Goal: Information Seeking & Learning: Learn about a topic

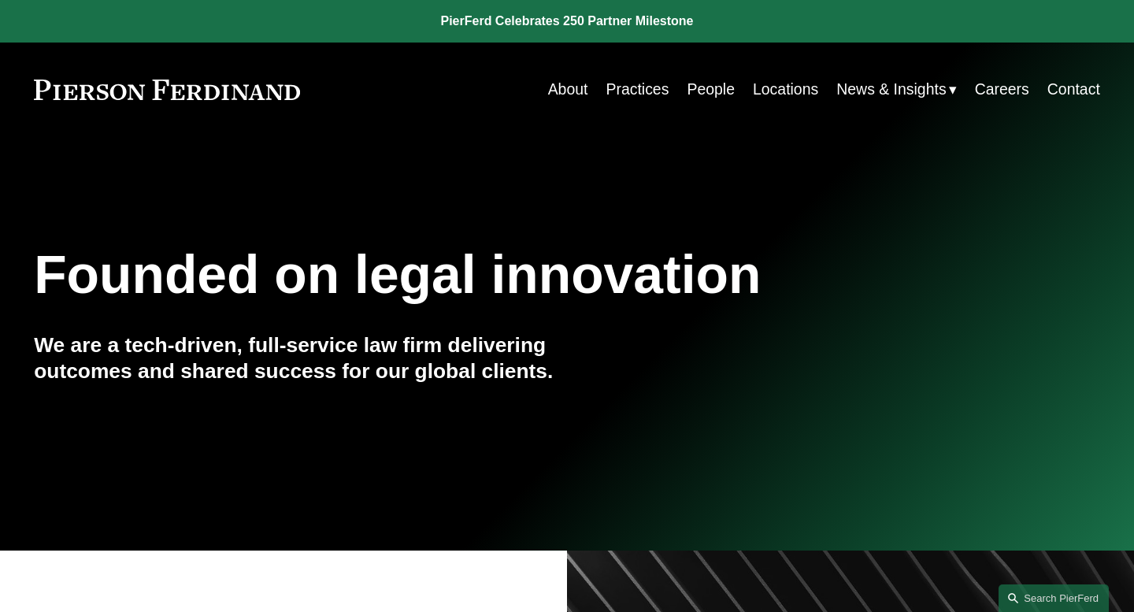
click at [706, 94] on link "People" at bounding box center [711, 89] width 48 height 31
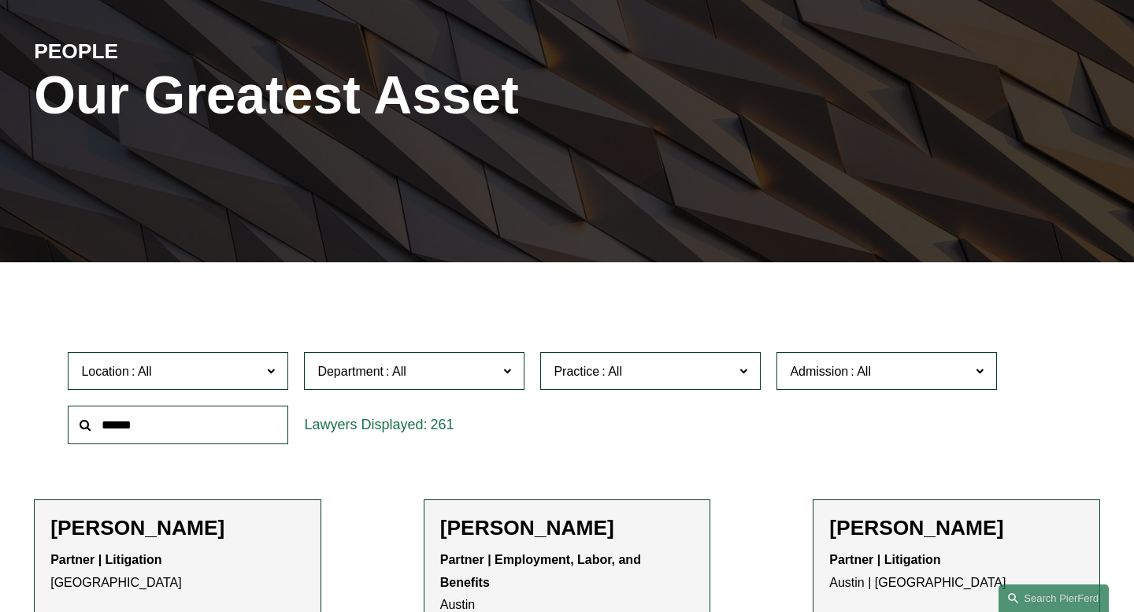
scroll to position [238, 0]
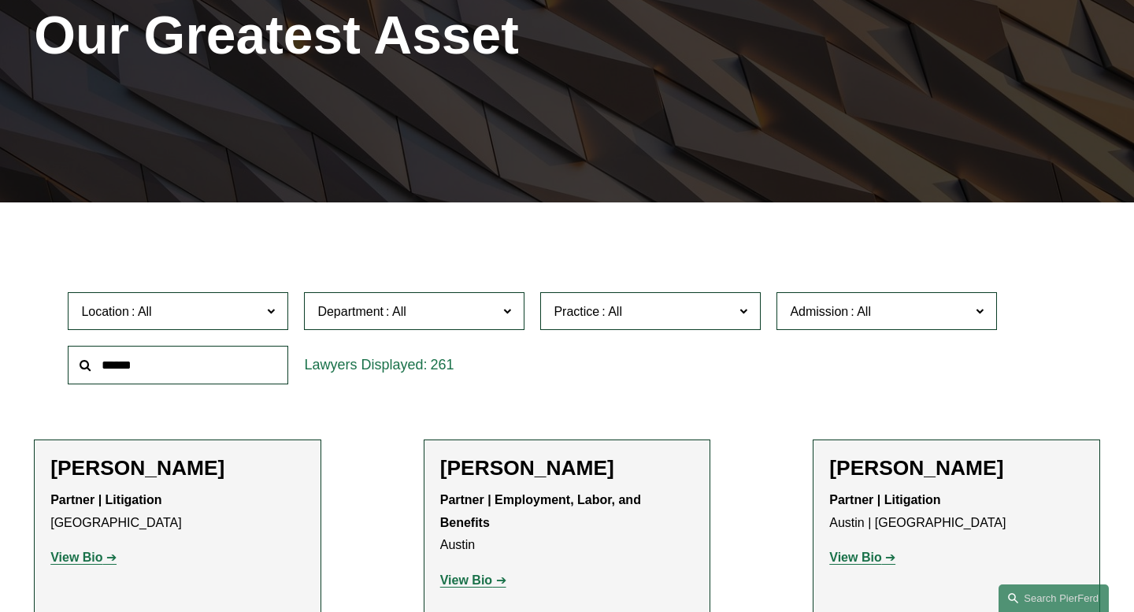
click at [632, 301] on span "Practice" at bounding box center [644, 311] width 180 height 21
click at [830, 312] on span "Admission" at bounding box center [819, 311] width 58 height 13
click at [434, 317] on span "Department" at bounding box center [407, 311] width 180 height 21
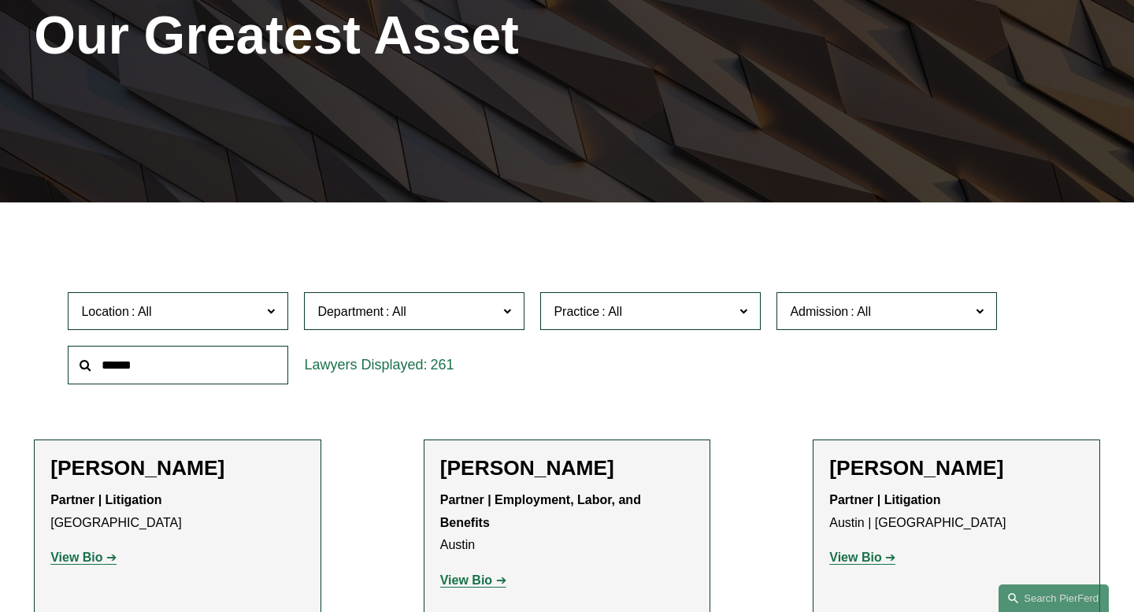
click at [177, 322] on label "Location" at bounding box center [178, 311] width 220 height 39
click at [0, 0] on link "[GEOGRAPHIC_DATA]" at bounding box center [0, 0] width 0 height 0
click at [430, 313] on span "Department" at bounding box center [407, 311] width 180 height 21
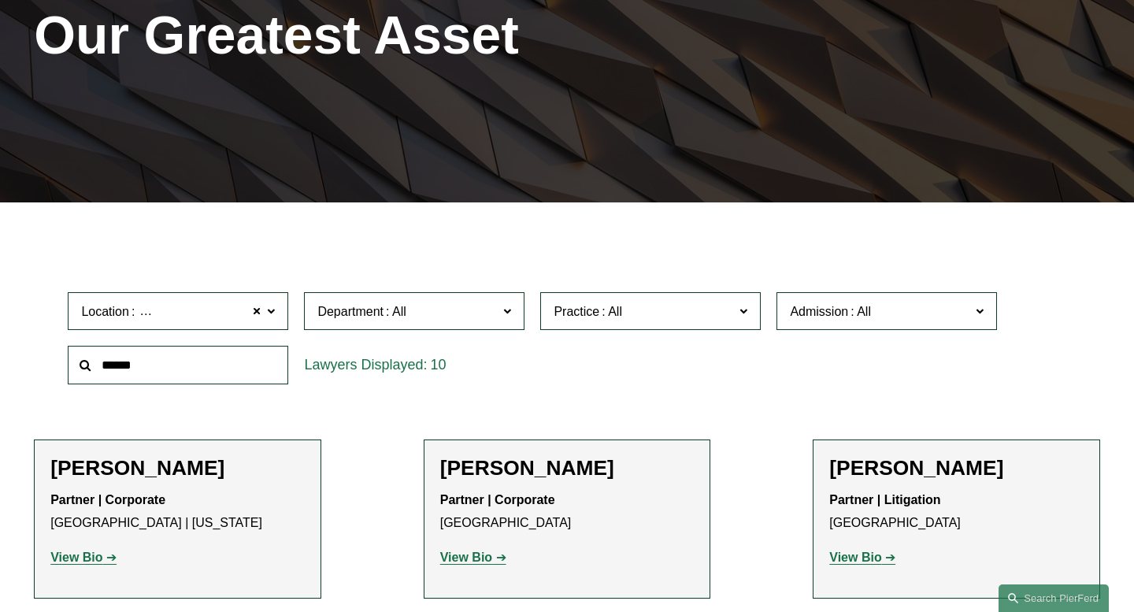
click at [0, 0] on link "Litigation" at bounding box center [0, 0] width 0 height 0
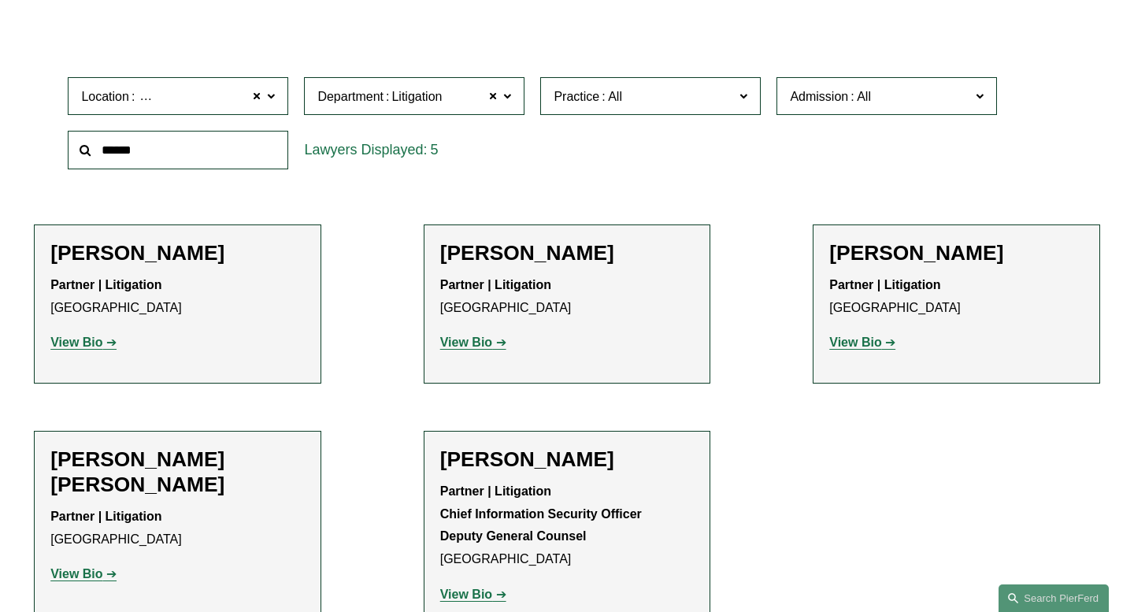
scroll to position [507, 0]
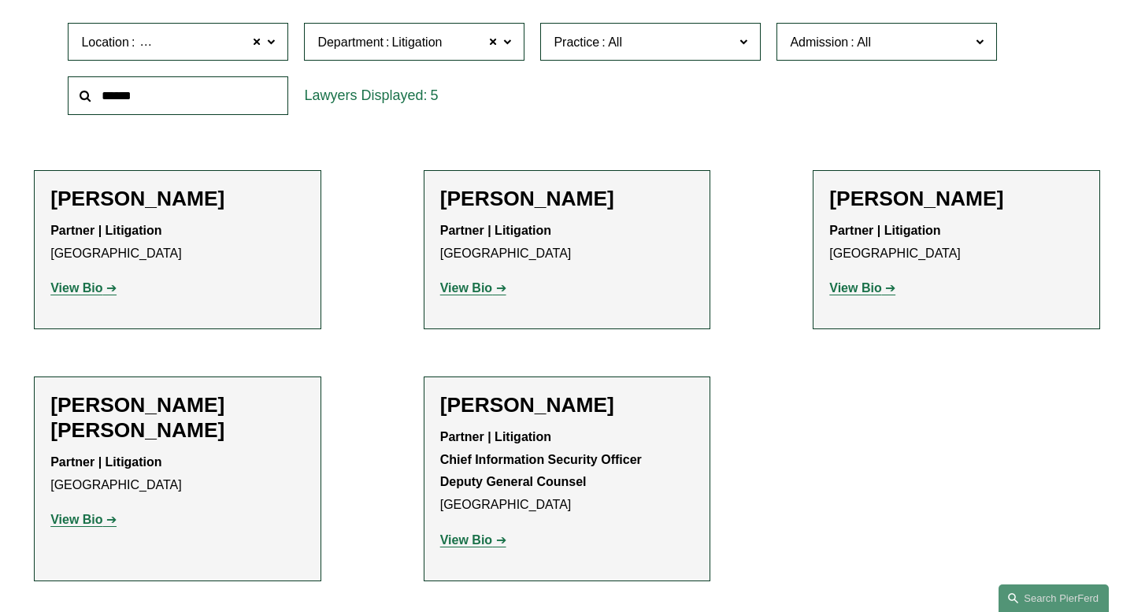
click at [94, 513] on strong "View Bio" at bounding box center [76, 519] width 52 height 13
click at [457, 283] on strong "View Bio" at bounding box center [466, 287] width 52 height 13
click at [847, 291] on strong "View Bio" at bounding box center [855, 287] width 52 height 13
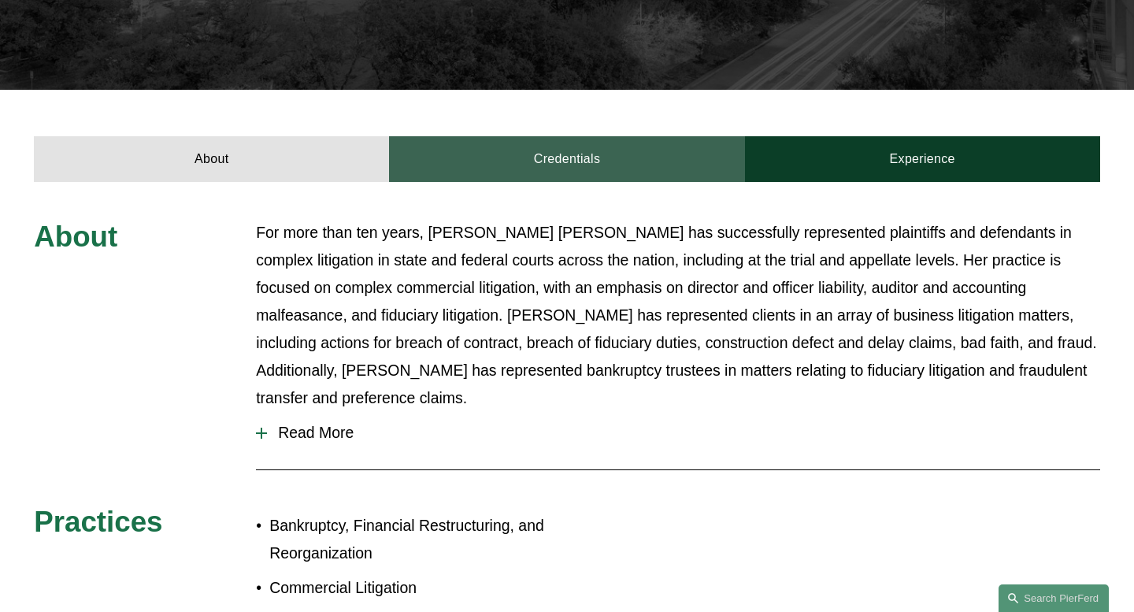
scroll to position [537, 0]
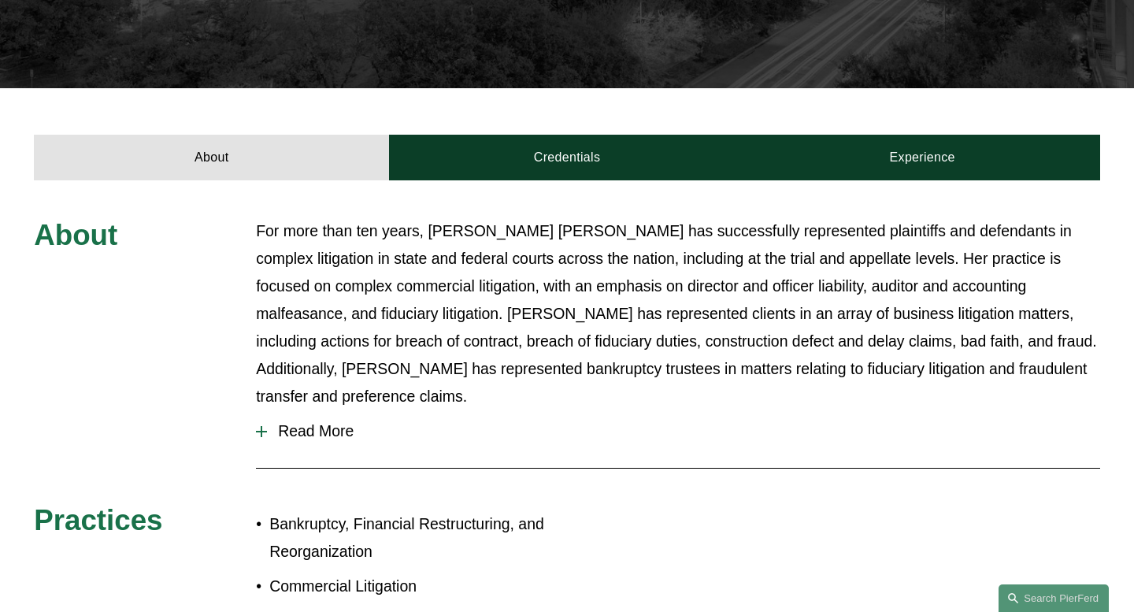
click at [311, 422] on span "Read More" at bounding box center [683, 431] width 833 height 18
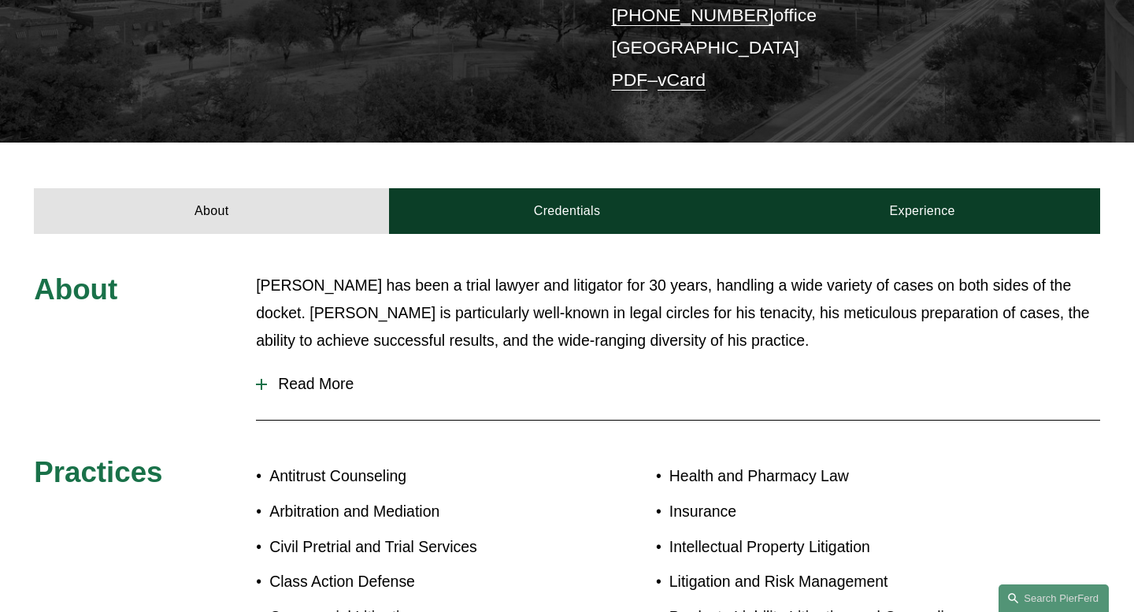
scroll to position [541, 0]
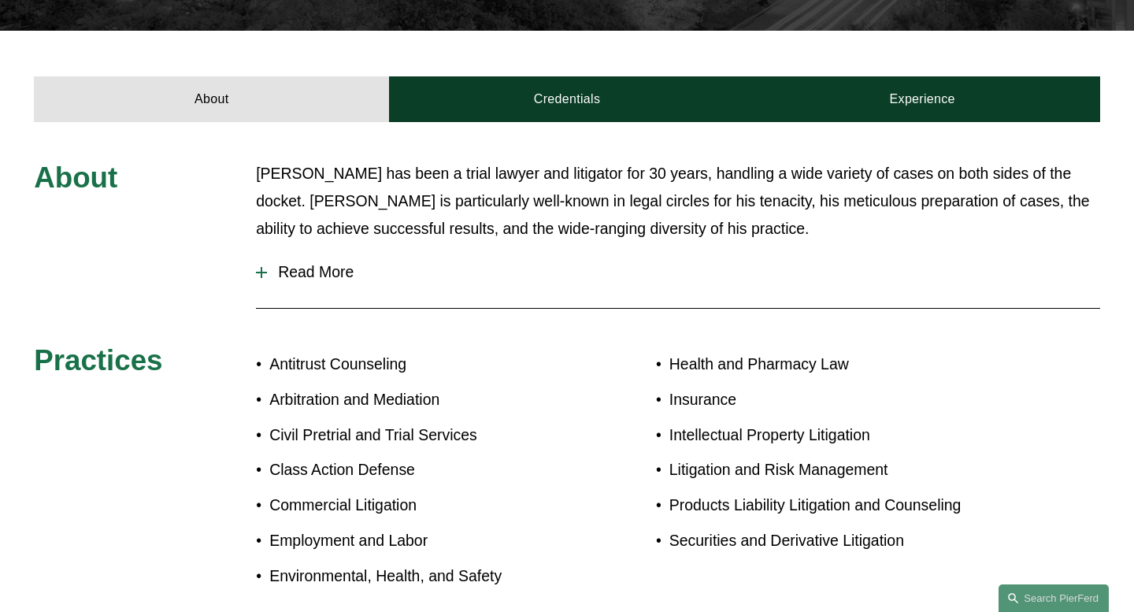
click at [352, 263] on span "Read More" at bounding box center [683, 272] width 833 height 18
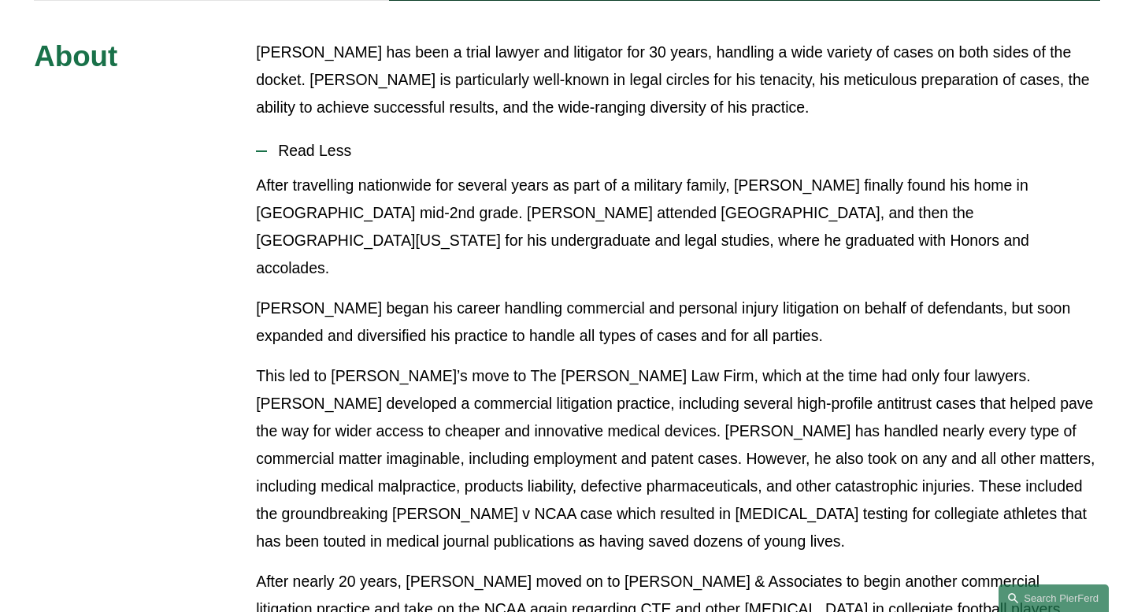
scroll to position [649, 0]
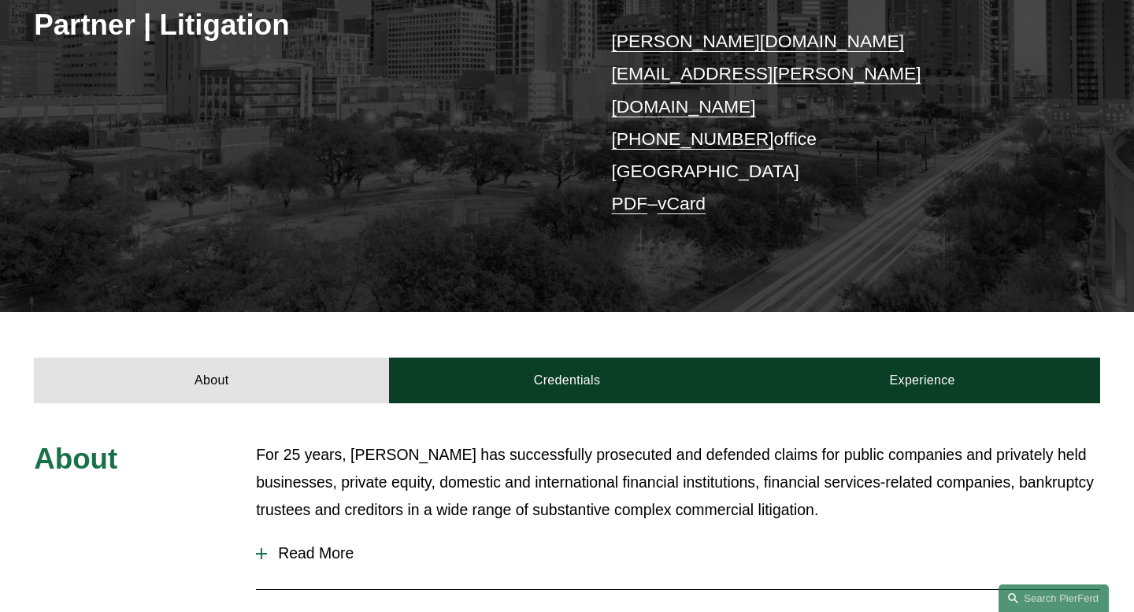
scroll to position [308, 0]
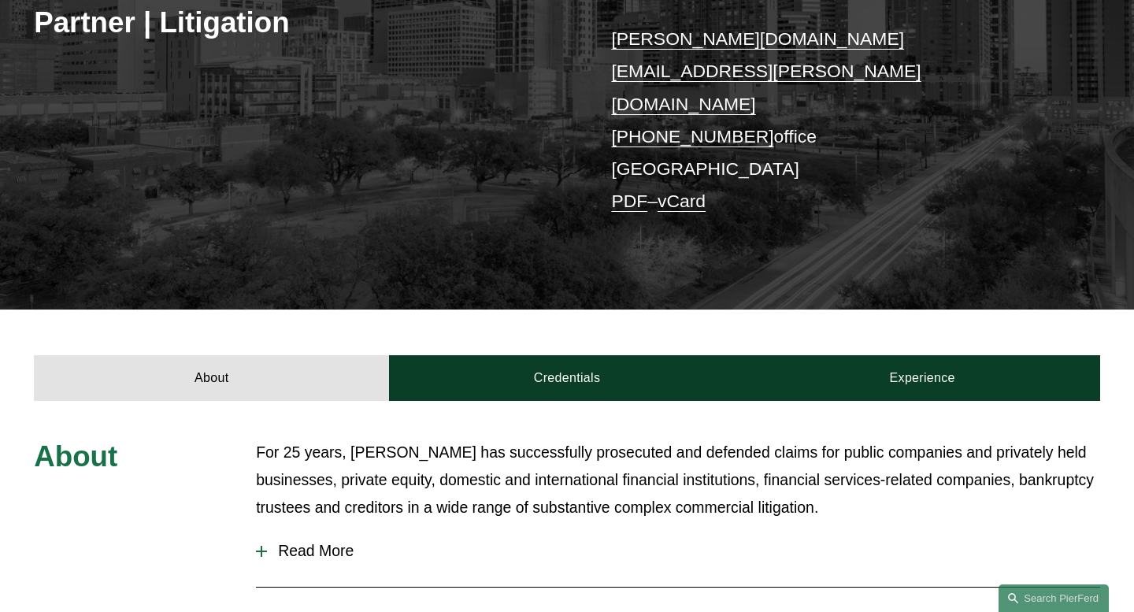
click at [324, 542] on span "Read More" at bounding box center [683, 551] width 833 height 18
